Goal: Information Seeking & Learning: Compare options

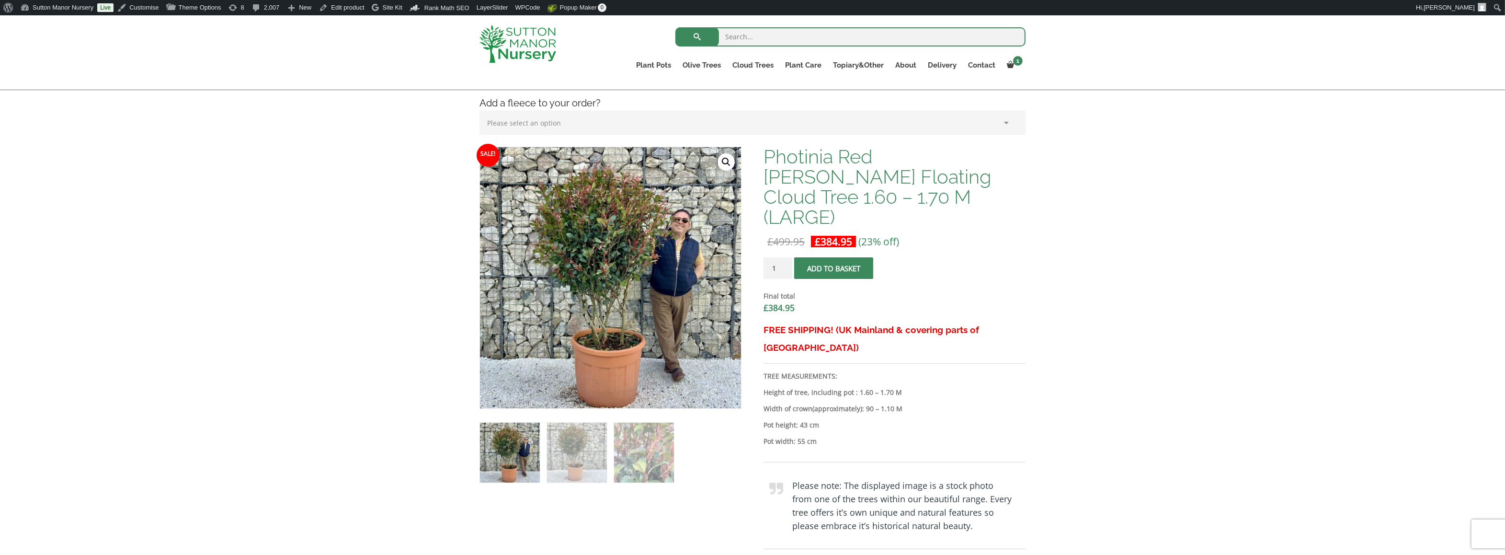
click at [969, 403] on p "Width of crown (approximately) : 90 – 1.10 M" at bounding box center [894, 408] width 262 height 11
drag, startPoint x: 926, startPoint y: 375, endPoint x: 764, endPoint y: 350, distance: 163.8
click at [764, 350] on div "FREE SHIPPING! (UK Mainland & covering parts of Scotland) TREE MEASUREMENTS: He…" at bounding box center [894, 472] width 262 height 303
click at [927, 403] on p "Width of crown (approximately) : 90 – 1.10 M" at bounding box center [894, 408] width 262 height 11
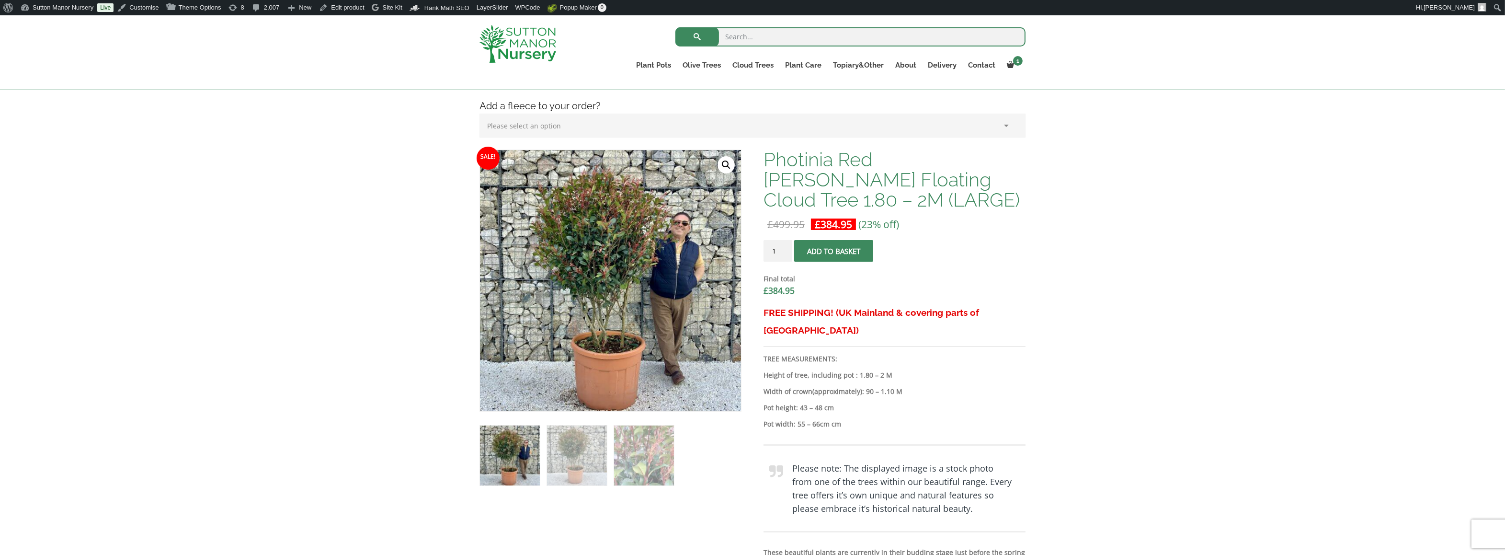
scroll to position [192, 0]
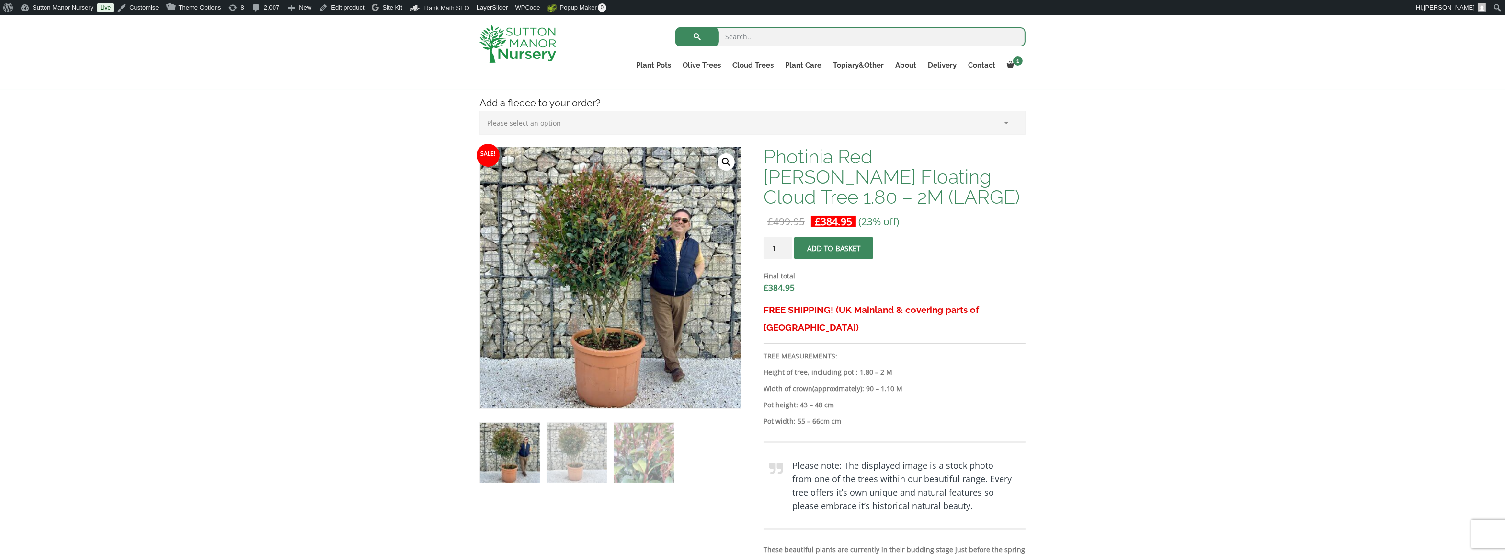
click at [846, 399] on p "Pot height: 43 – 48 cm" at bounding box center [894, 404] width 262 height 11
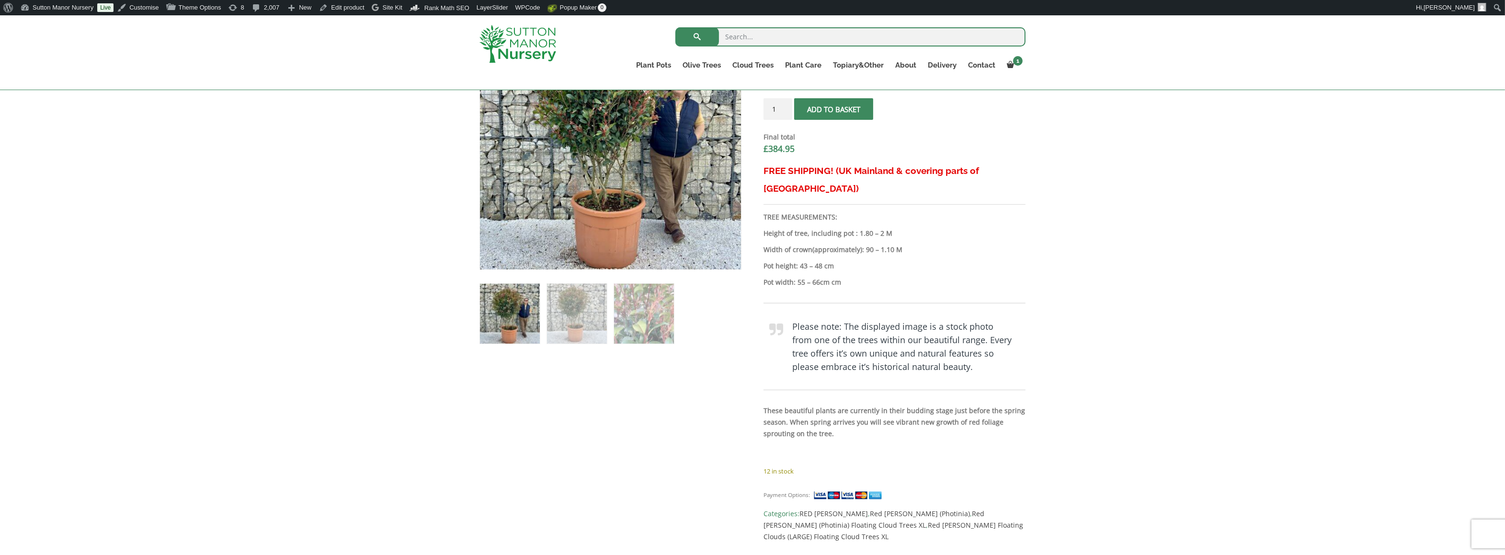
scroll to position [239, 0]
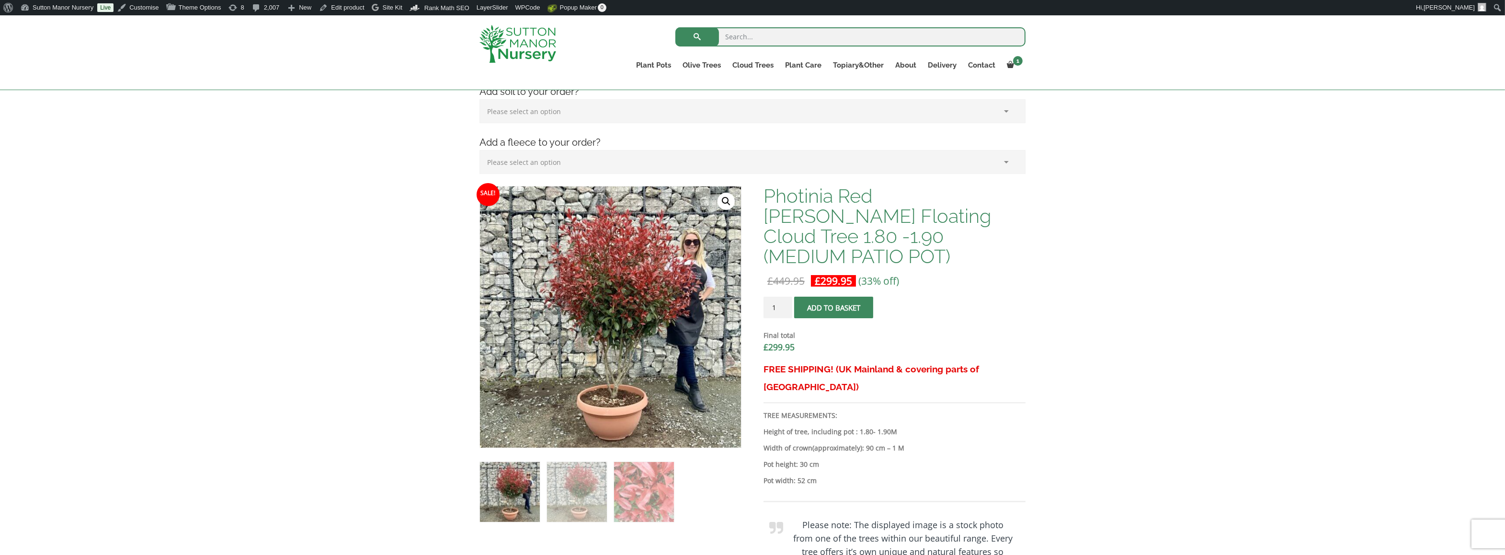
scroll to position [144, 0]
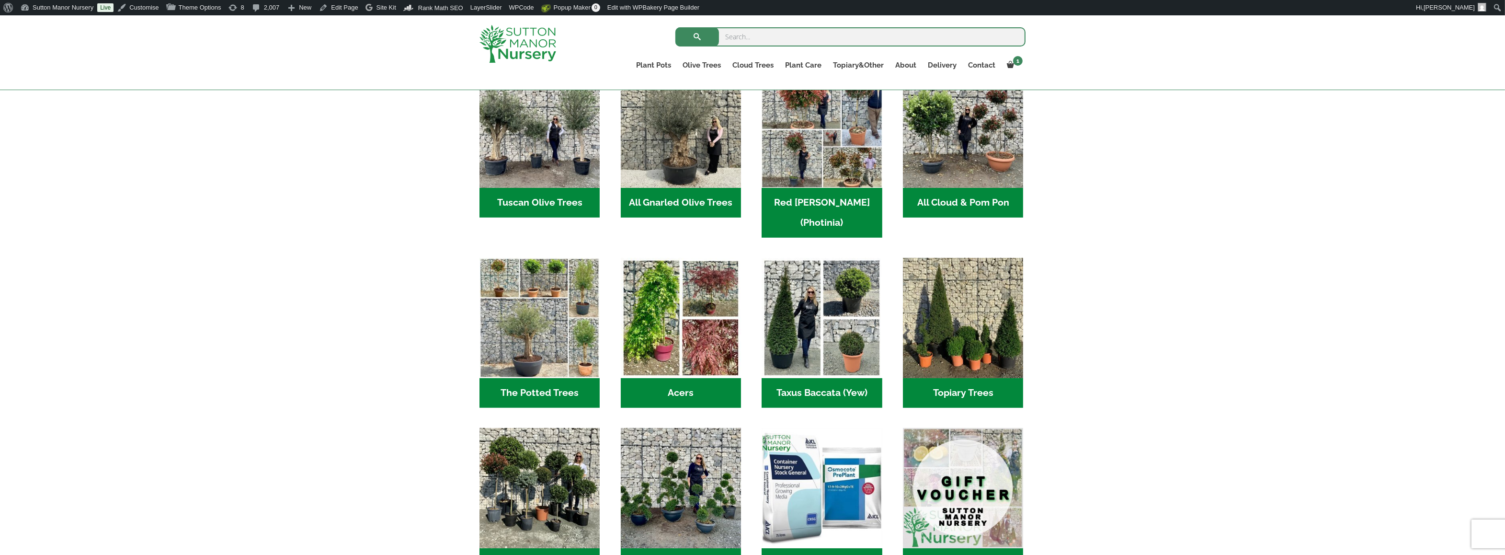
scroll to position [527, 0]
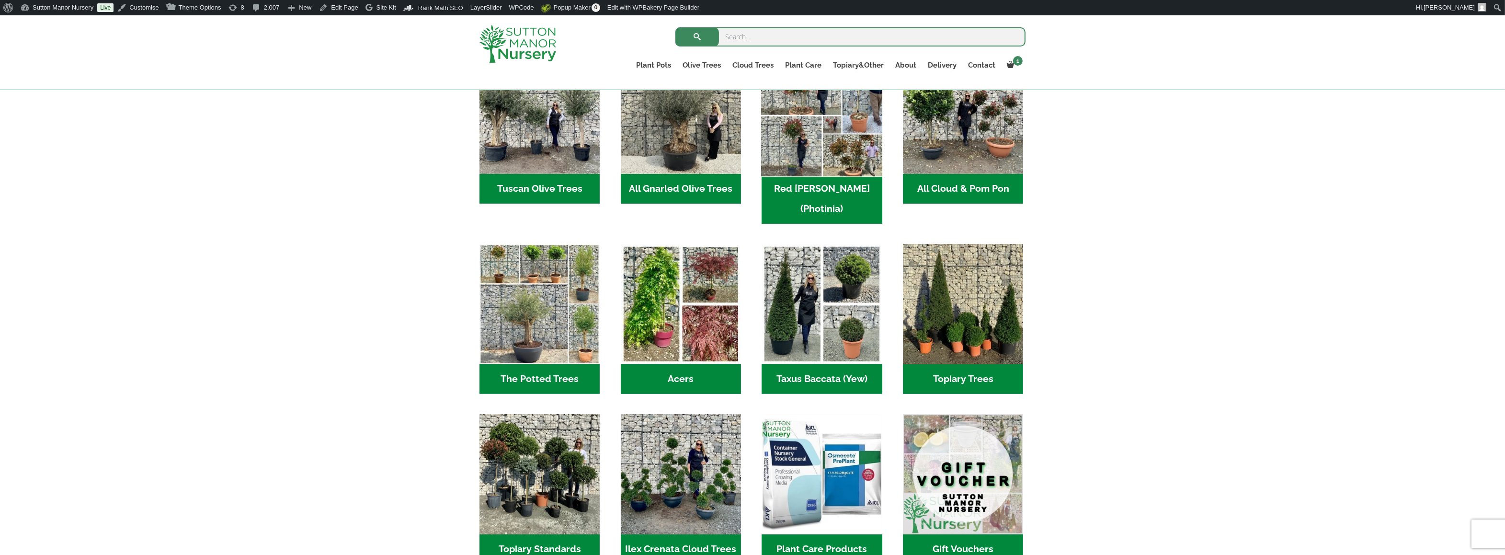
click at [809, 161] on img "Visit product category Red Robin (Photinia)" at bounding box center [822, 114] width 126 height 126
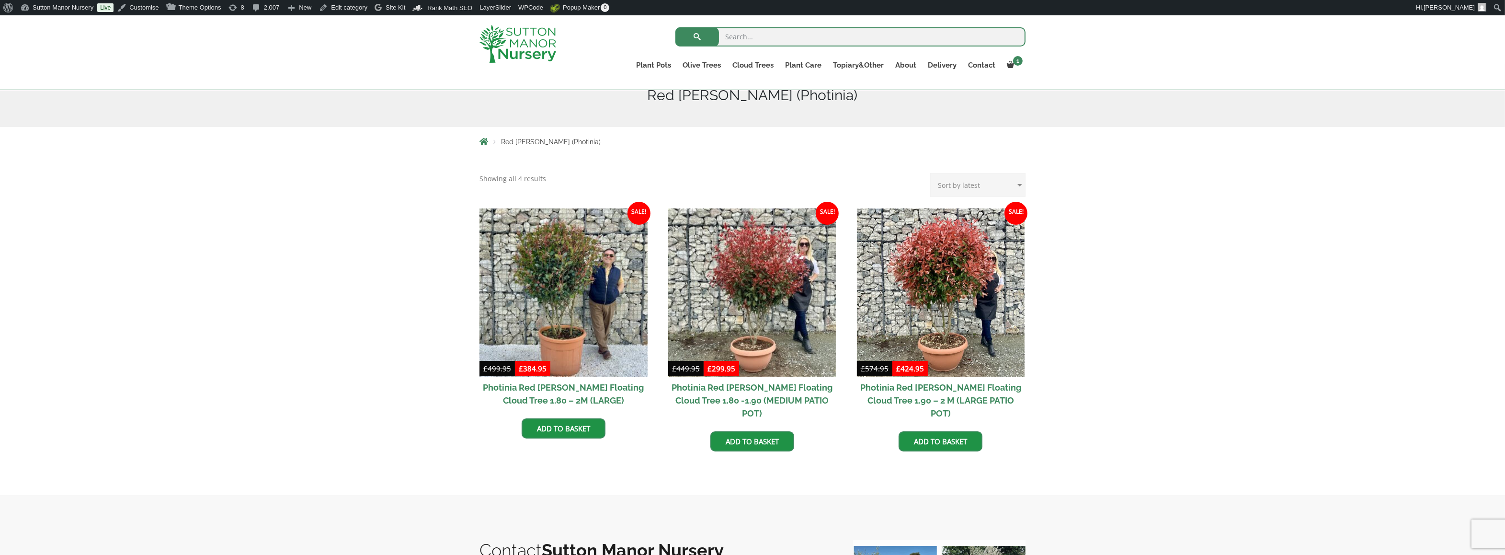
click at [1101, 325] on div "Showing all 4 results Sorted by latest Sort by popularity Sort by latest Sort b…" at bounding box center [752, 325] width 1505 height 338
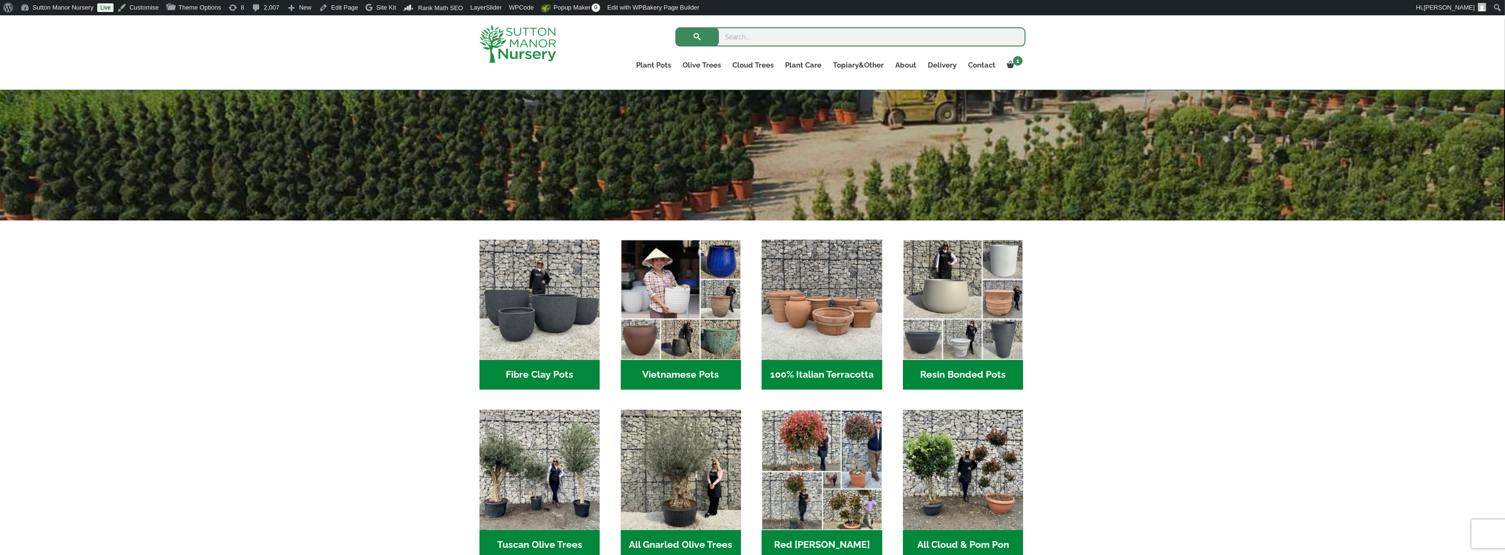
scroll to position [192, 0]
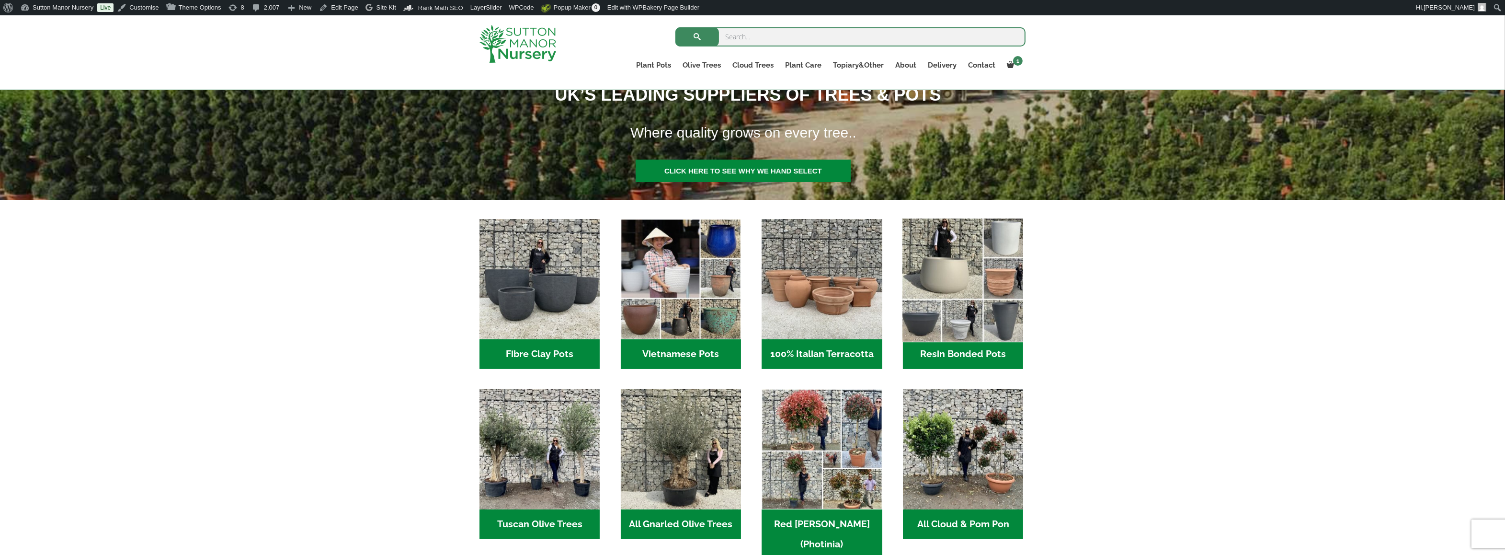
click at [959, 274] on img "Visit product category Resin Bonded Pots" at bounding box center [963, 279] width 126 height 126
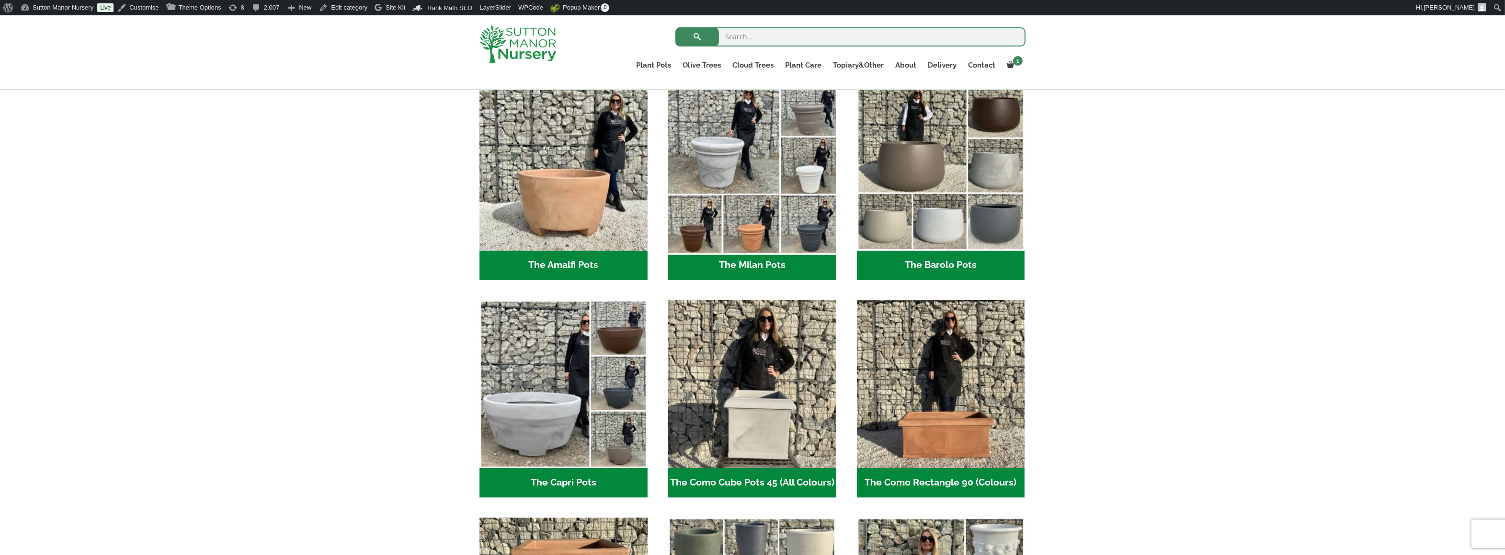
scroll to position [270, 0]
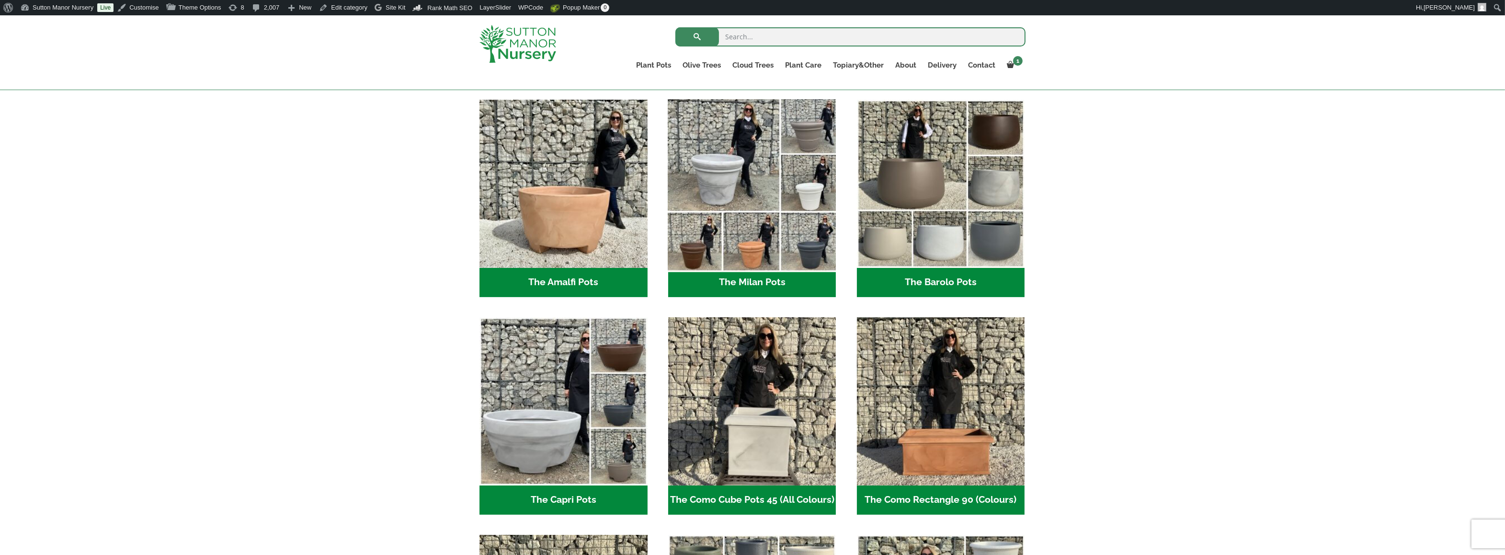
click at [714, 231] on img "Visit product category The Milan Pots" at bounding box center [752, 183] width 176 height 176
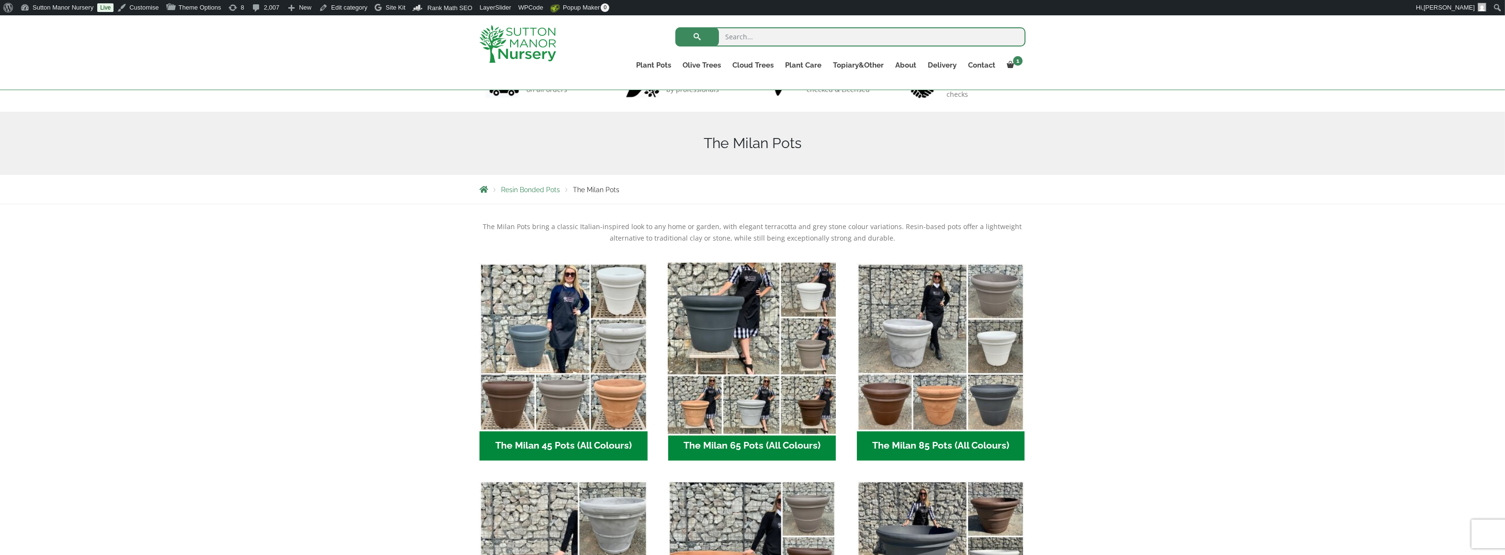
click at [772, 329] on img "Visit product category The Milan 65 Pots (All Colours)" at bounding box center [752, 347] width 176 height 176
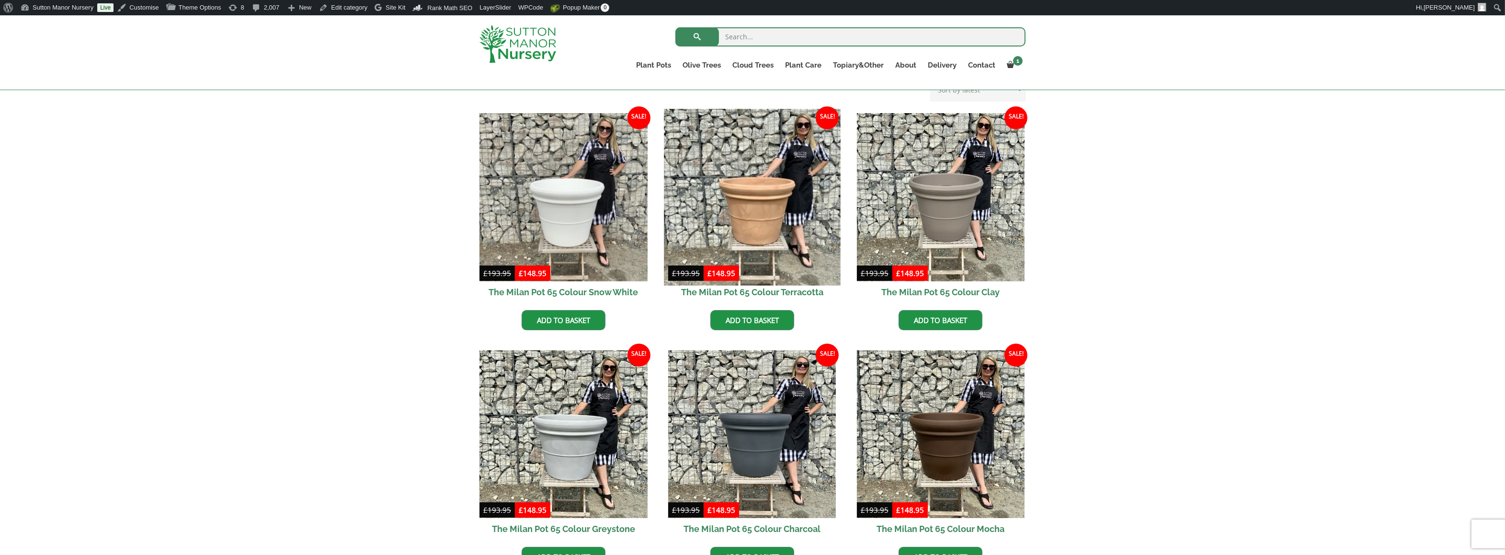
scroll to position [239, 0]
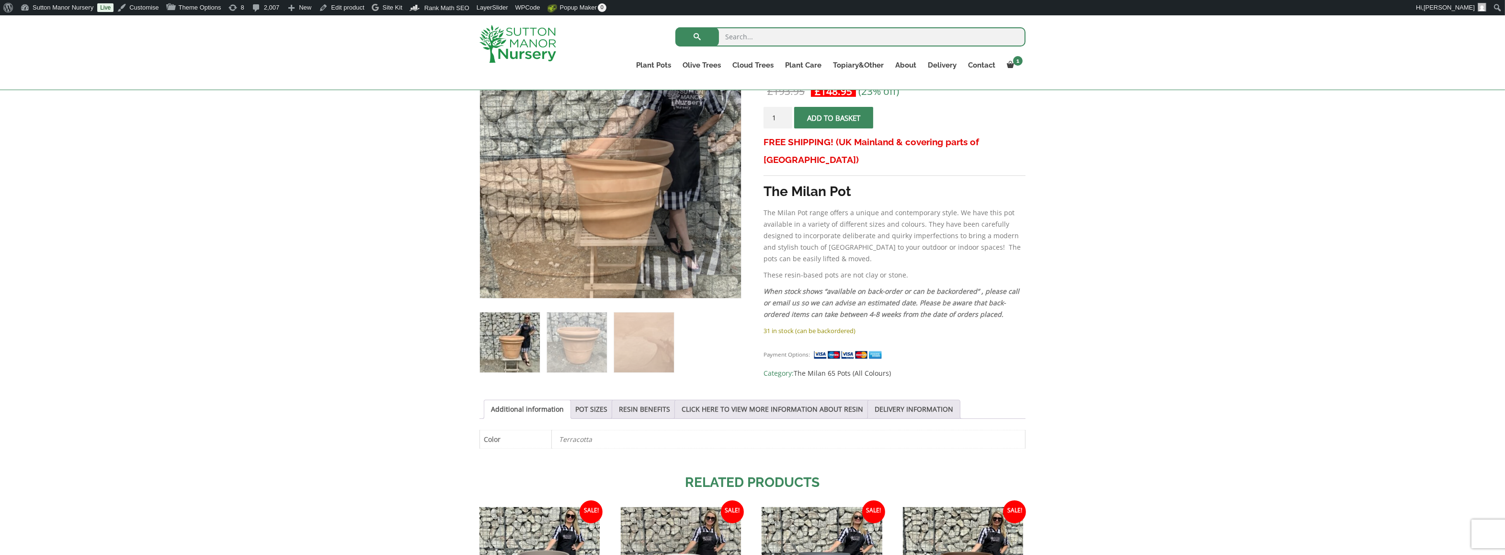
scroll to position [126, 0]
